Goal: Information Seeking & Learning: Find specific fact

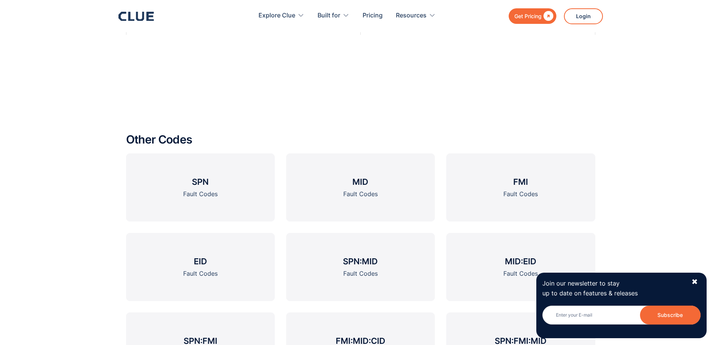
scroll to position [905, 0]
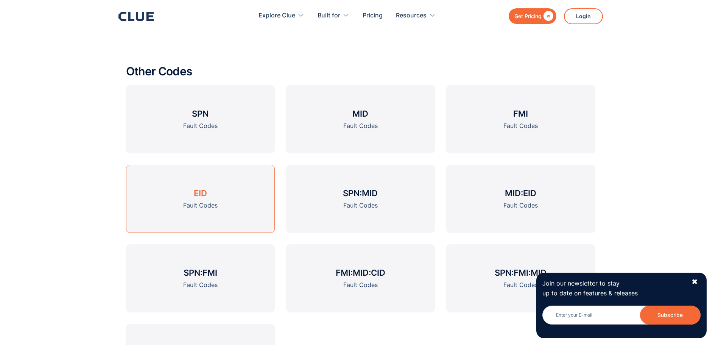
click at [220, 201] on link "EID Fault Codes" at bounding box center [200, 199] width 149 height 68
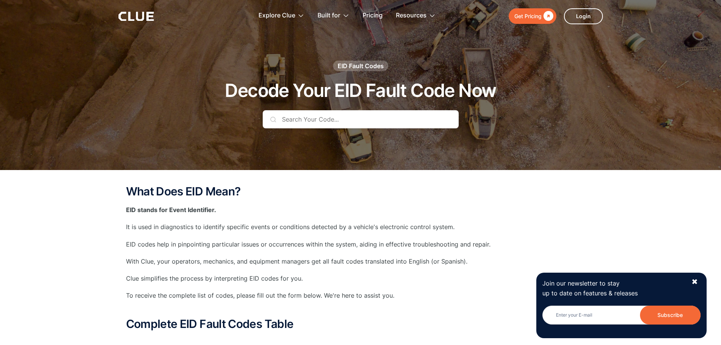
click at [307, 124] on input "text" at bounding box center [361, 119] width 196 height 18
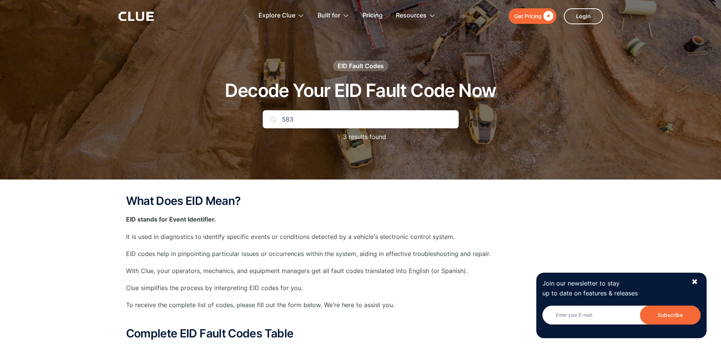
type input "583"
click at [270, 119] on img at bounding box center [273, 119] width 6 height 6
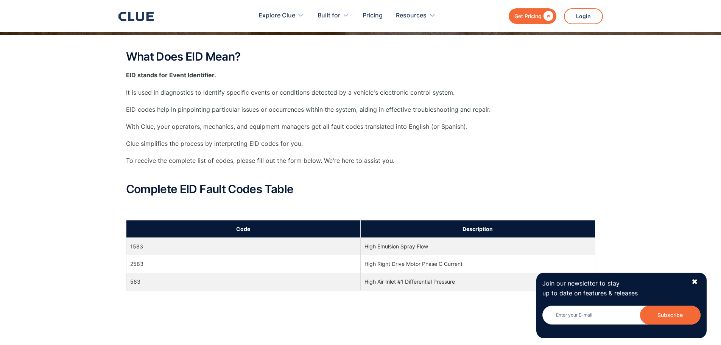
scroll to position [151, 0]
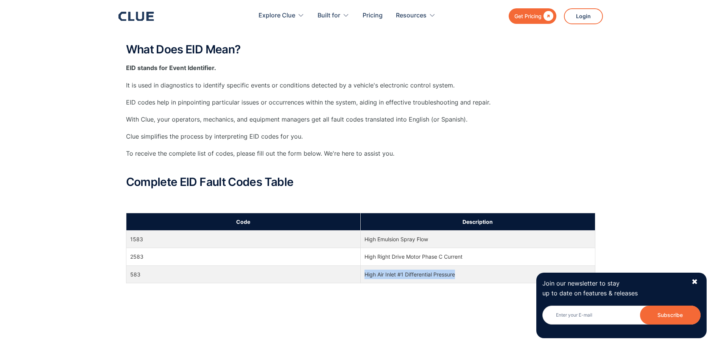
drag, startPoint x: 460, startPoint y: 279, endPoint x: 366, endPoint y: 277, distance: 93.9
click at [366, 277] on td "High Air Inlet #1 Differential Pressure" at bounding box center [478, 273] width 235 height 17
copy td "High Air Inlet #1 Differential Pressure"
